Goal: Use online tool/utility: Utilize a website feature to perform a specific function

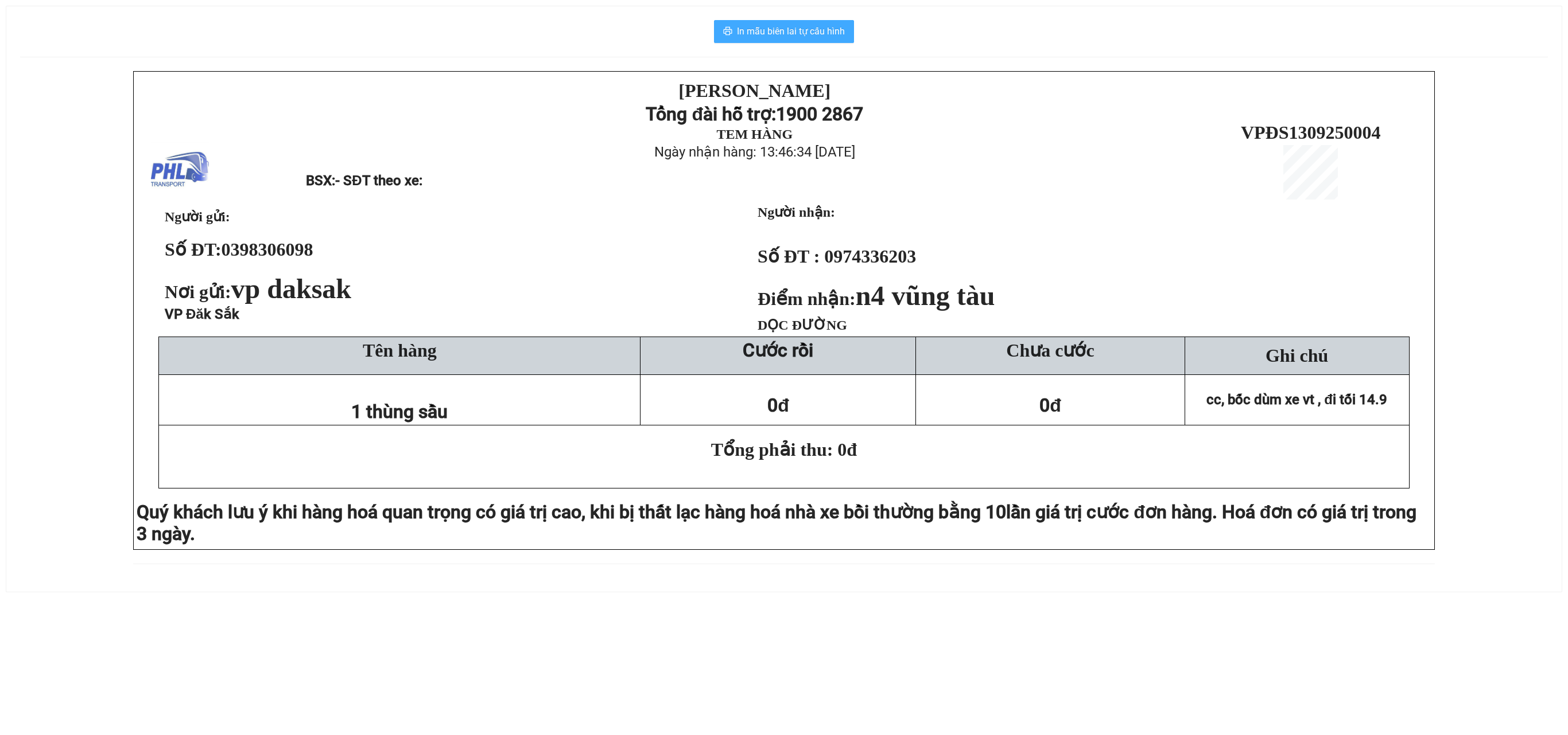
click at [758, 31] on span "In mẫu biên lai tự cấu hình" at bounding box center [791, 31] width 108 height 15
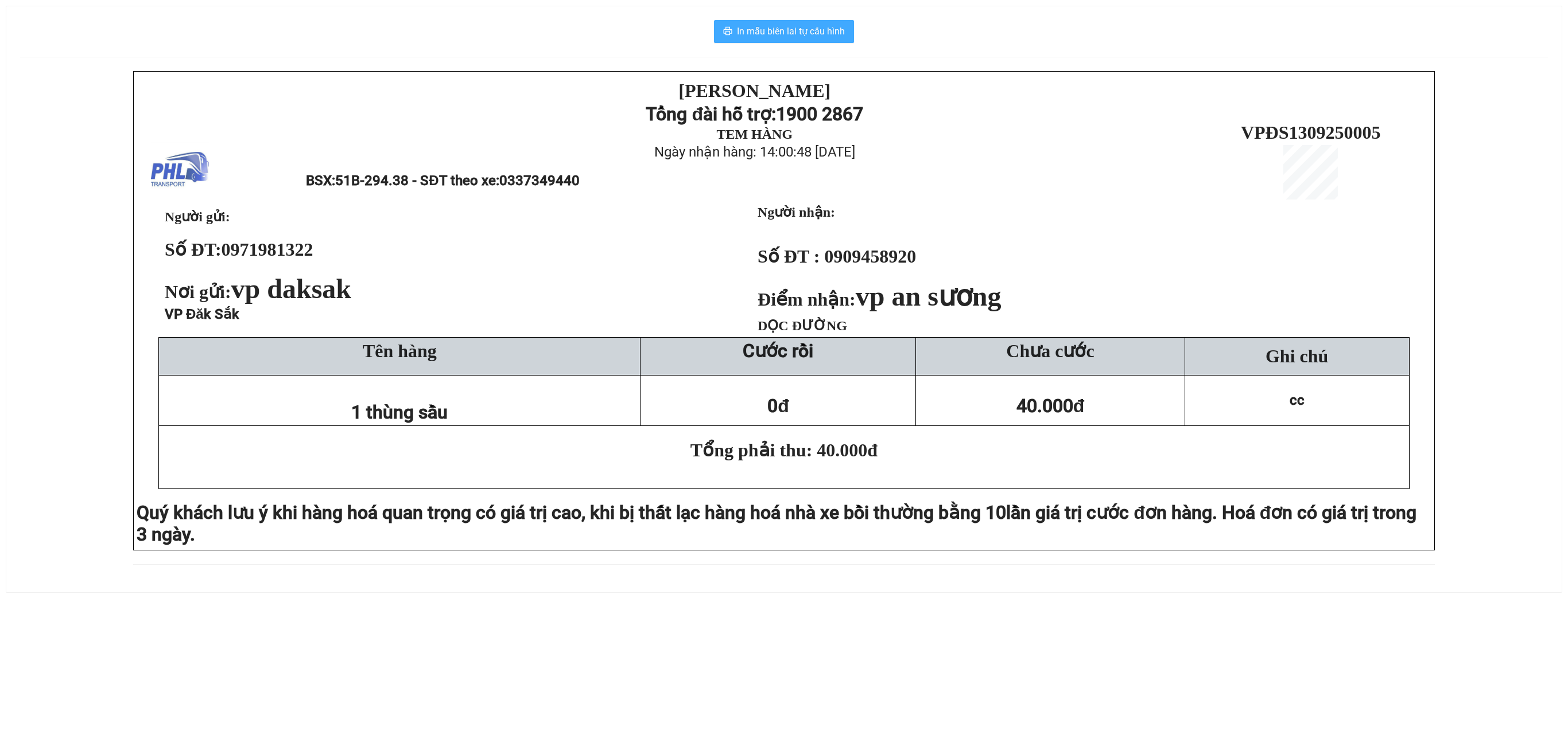
click at [807, 41] on button "In mẫu biên lai tự cấu hình" at bounding box center [784, 32] width 140 height 23
click at [787, 27] on span "In mẫu biên lai tự cấu hình" at bounding box center [791, 31] width 108 height 15
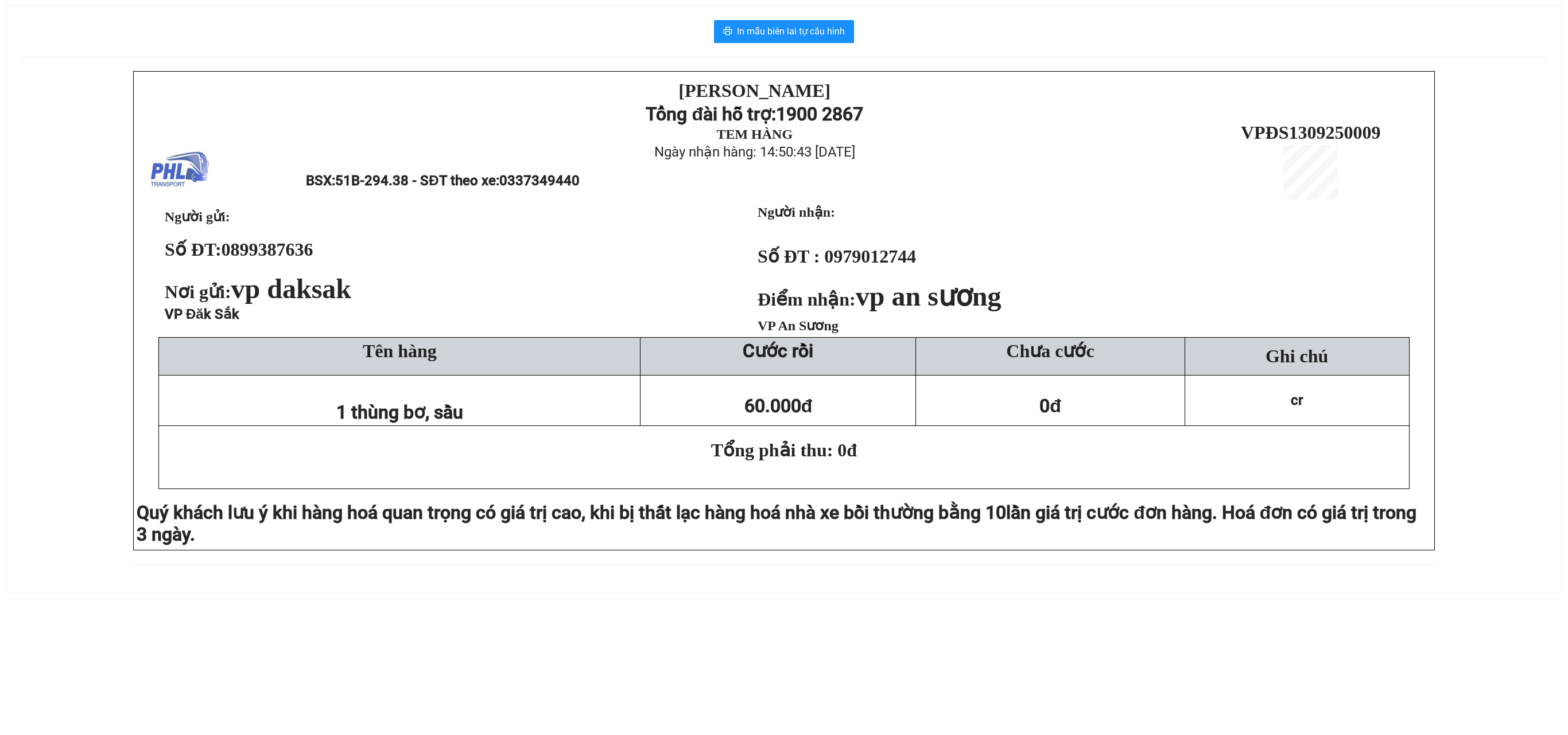
click at [774, 51] on div "In mẫu biên lai tự cấu hình PHƯƠNG HỒNG LINH Tổng đài hỗ trợ: 1900 2867 TEM HÀN…" at bounding box center [784, 299] width 1555 height 586
click at [775, 34] on span "In mẫu biên lai tự cấu hình" at bounding box center [791, 31] width 108 height 15
click at [776, 27] on span "In mẫu biên lai tự cấu hình" at bounding box center [791, 31] width 108 height 15
click at [848, 35] on button "In mẫu biên lai tự cấu hình" at bounding box center [784, 32] width 140 height 23
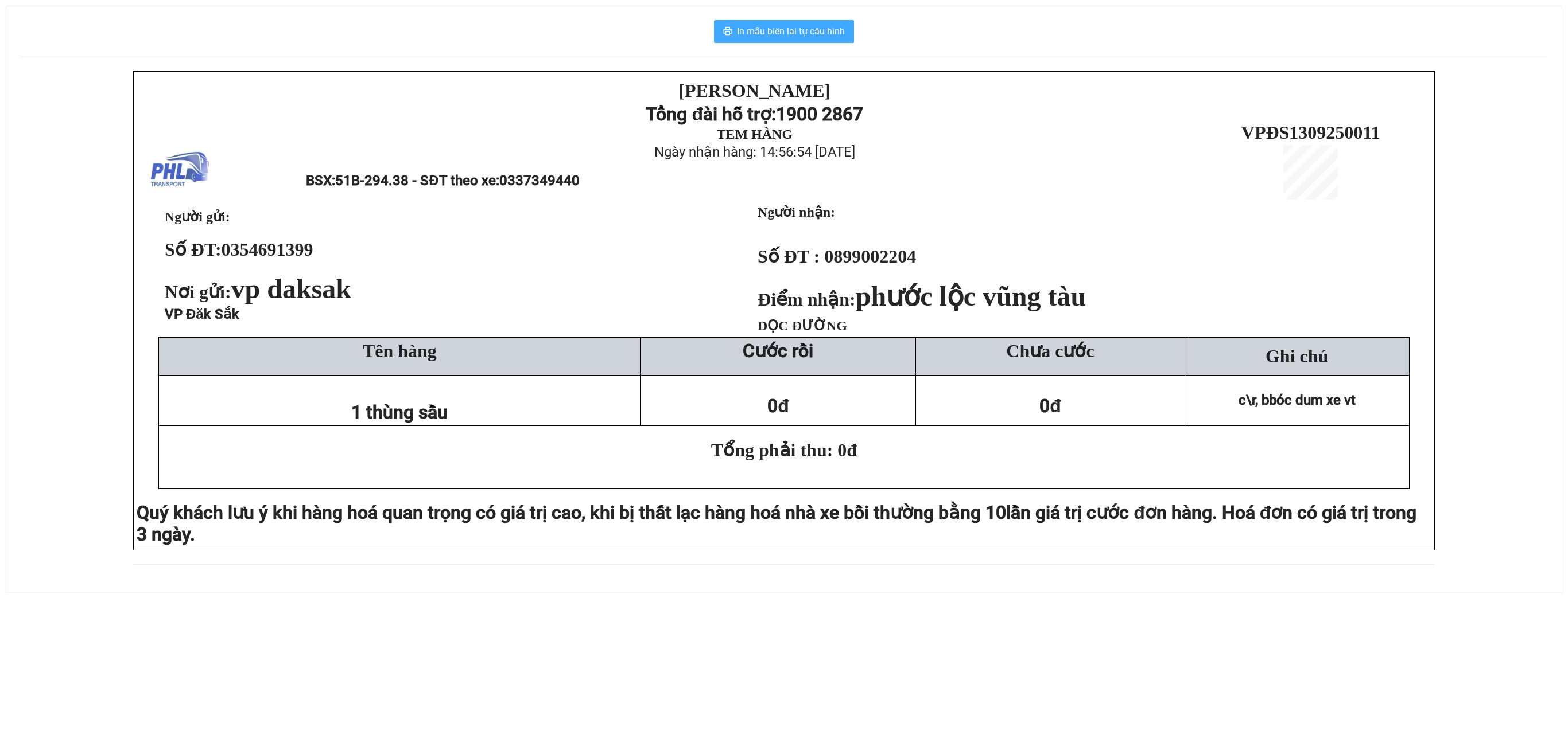
click at [787, 32] on span "In mẫu biên lai tự cấu hình" at bounding box center [791, 31] width 108 height 15
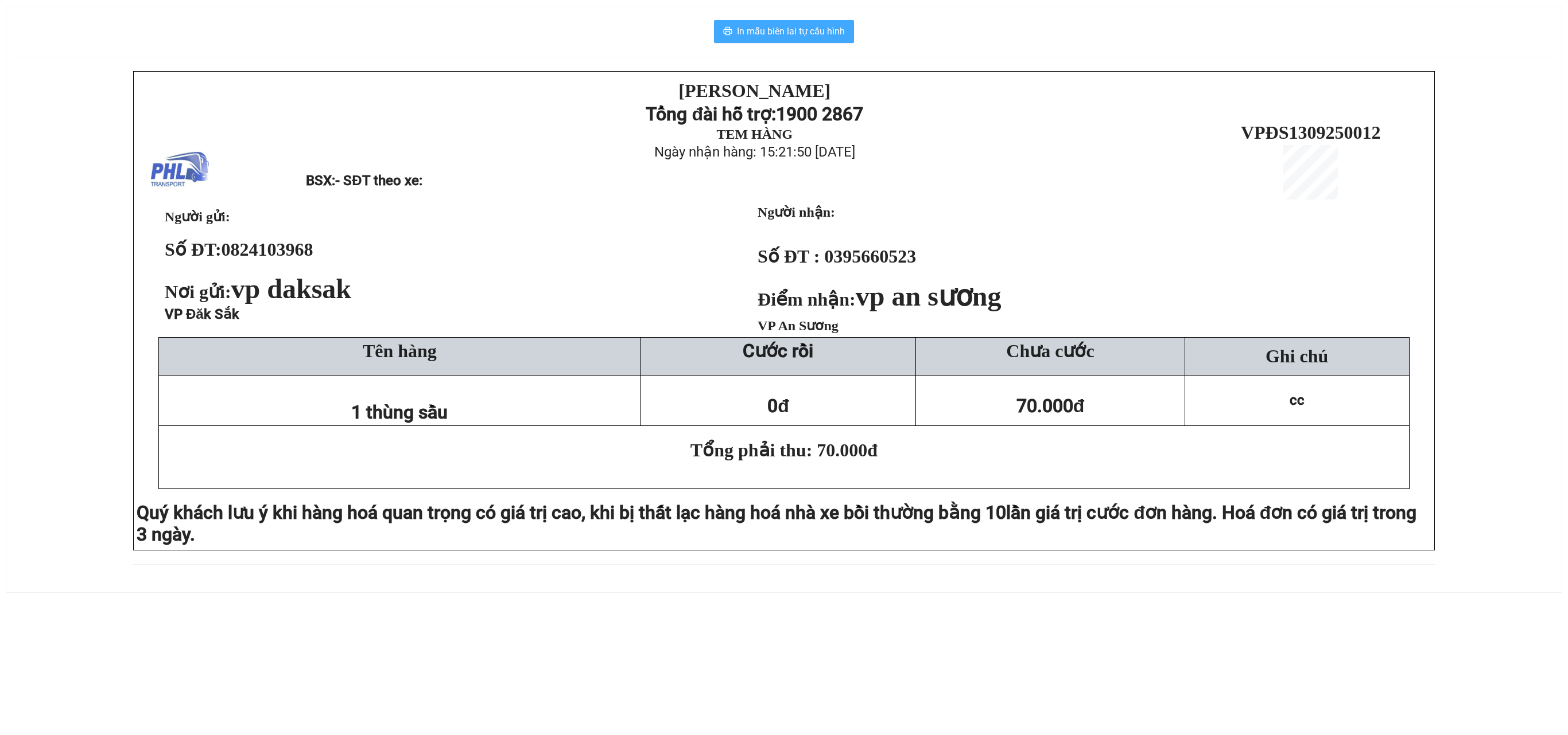
click at [766, 40] on button "In mẫu biên lai tự cấu hình" at bounding box center [784, 32] width 140 height 23
click at [770, 34] on span "In mẫu biên lai tự cấu hình" at bounding box center [791, 31] width 108 height 15
click at [753, 32] on span "In mẫu biên lai tự cấu hình" at bounding box center [791, 31] width 108 height 15
